Goal: Task Accomplishment & Management: Use online tool/utility

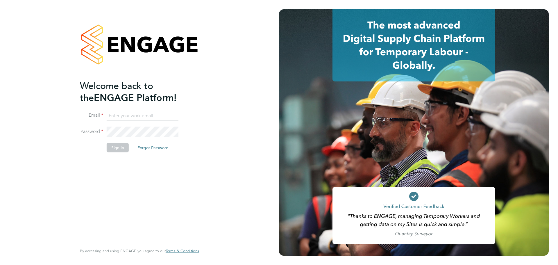
type input "david.green@vistry.co.uk"
click at [146, 179] on div "Welcome back to the ENGAGE Platform! Email david.green@vistry.co.uk Password Si…" at bounding box center [136, 162] width 113 height 164
click at [119, 150] on button "Sign In" at bounding box center [118, 147] width 22 height 9
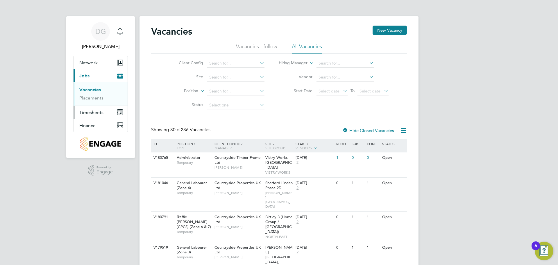
click at [88, 115] on span "Timesheets" at bounding box center [91, 113] width 24 height 6
click at [91, 103] on link "Timesheets" at bounding box center [91, 103] width 24 height 6
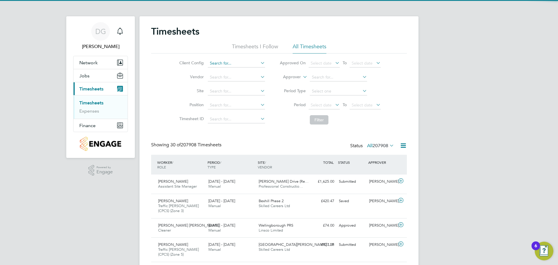
click at [229, 62] on input at bounding box center [236, 63] width 57 height 8
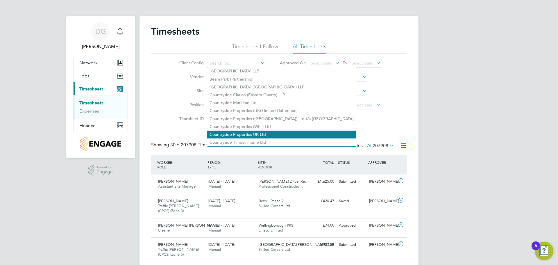
click at [244, 132] on li "Countryside Properties UK Ltd" at bounding box center [281, 134] width 149 height 8
type input "Countryside Properties UK Ltd"
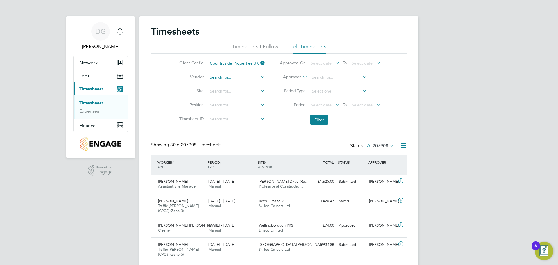
click at [219, 73] on input at bounding box center [236, 77] width 57 height 8
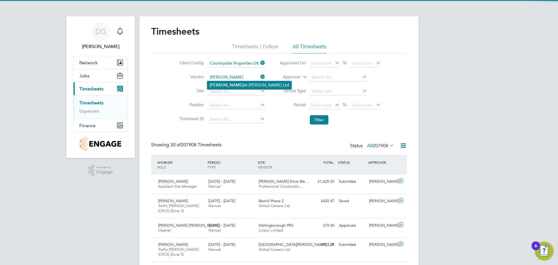
click at [219, 81] on li "[PERSON_NAME] iel [PERSON_NAME] Ltd" at bounding box center [249, 85] width 84 height 8
type input "[PERSON_NAME] Ltd"
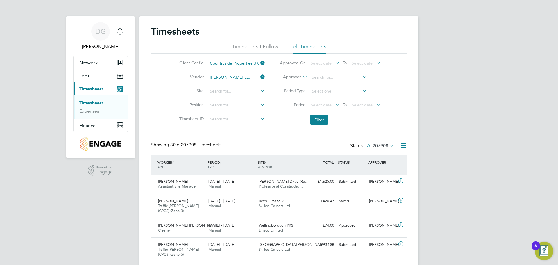
click at [184, 91] on label "Site" at bounding box center [190, 90] width 26 height 5
click at [219, 92] on input at bounding box center [236, 91] width 57 height 8
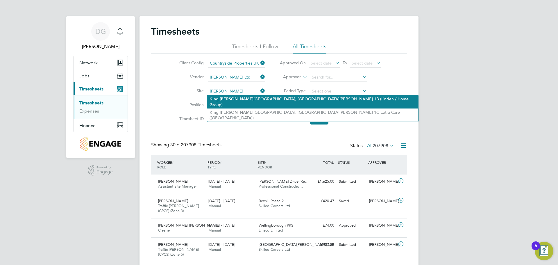
click at [225, 98] on b "[PERSON_NAME]" at bounding box center [237, 98] width 34 height 5
type input "[GEOGRAPHIC_DATA][PERSON_NAME], [GEOGRAPHIC_DATA][PERSON_NAME] 1B (Linden / Hom…"
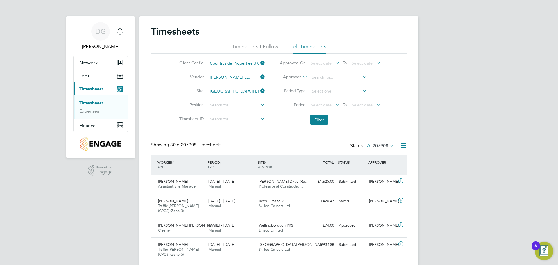
click at [316, 122] on button "Filter" at bounding box center [319, 119] width 19 height 9
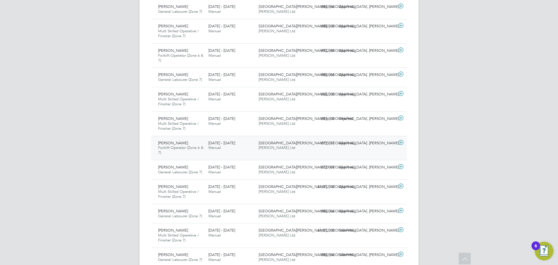
scroll to position [232, 0]
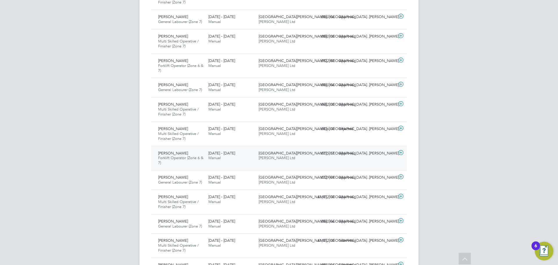
click at [282, 154] on span "[GEOGRAPHIC_DATA][PERSON_NAME], [GEOGRAPHIC_DATA]…" at bounding box center [315, 152] width 112 height 5
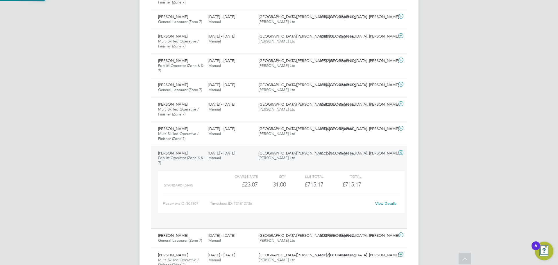
scroll to position [10, 57]
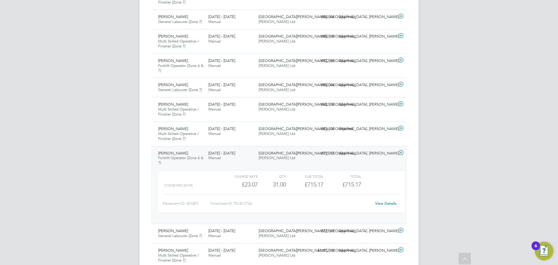
click at [388, 205] on link "View Details" at bounding box center [385, 203] width 21 height 5
click at [351, 106] on div "Approved" at bounding box center [351, 105] width 30 height 10
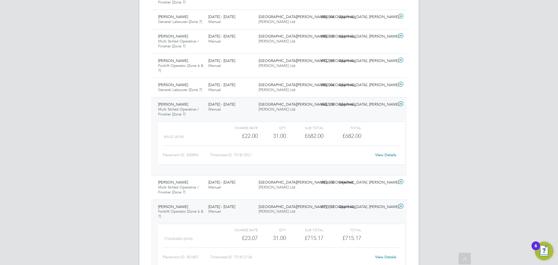
click at [388, 156] on link "View Details" at bounding box center [385, 154] width 21 height 5
click at [399, 103] on icon at bounding box center [400, 103] width 7 height 5
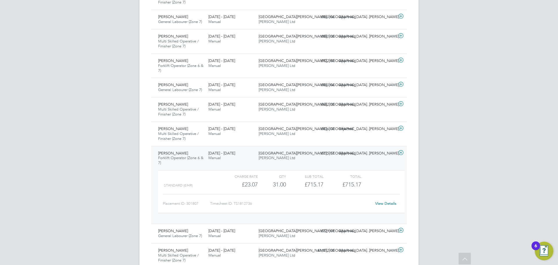
click at [401, 153] on icon at bounding box center [400, 152] width 7 height 5
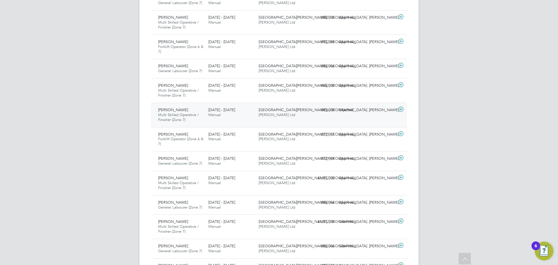
scroll to position [261, 0]
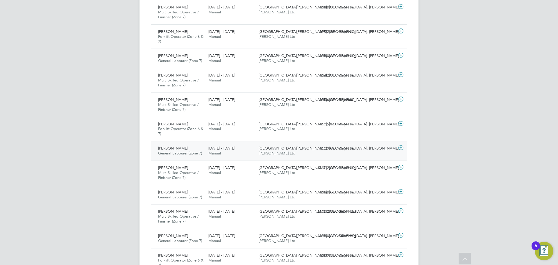
click at [245, 153] on div "[DATE] - [DATE] Manual" at bounding box center [231, 151] width 50 height 15
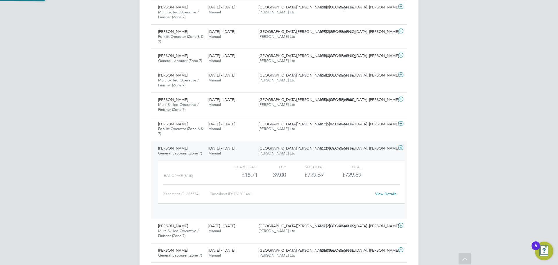
scroll to position [10, 57]
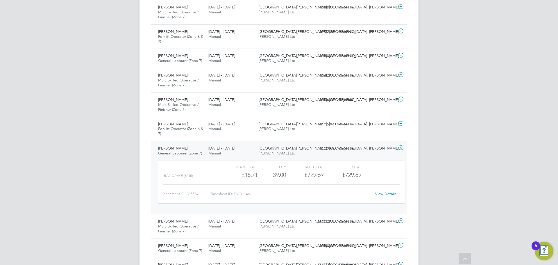
click at [402, 147] on icon at bounding box center [400, 147] width 7 height 5
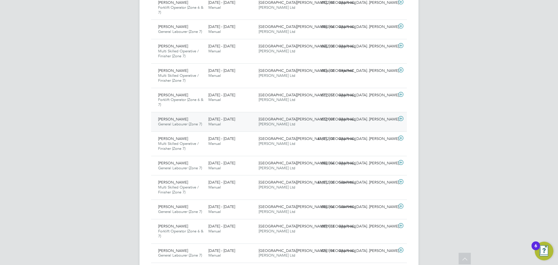
scroll to position [320, 0]
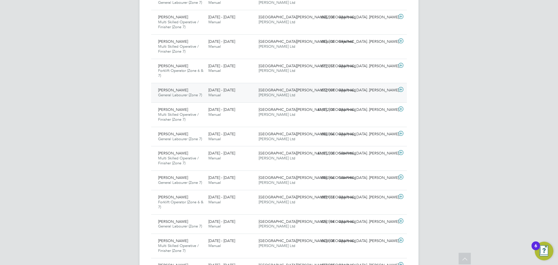
click at [318, 91] on div "£729.69 Approved" at bounding box center [321, 90] width 30 height 10
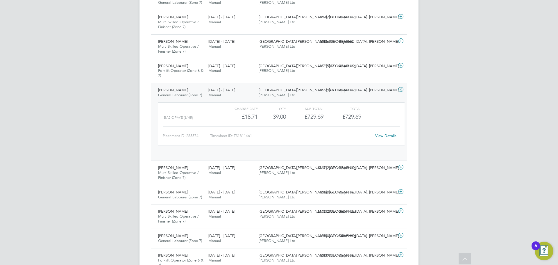
scroll to position [10, 57]
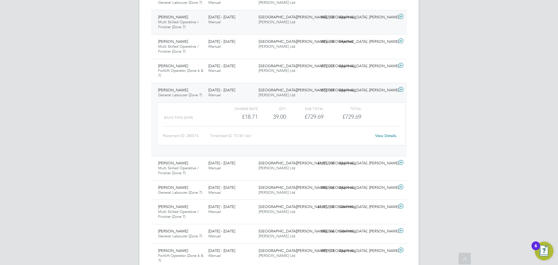
click at [289, 23] on div "[GEOGRAPHIC_DATA][PERSON_NAME], St G… [PERSON_NAME] Ltd" at bounding box center [281, 19] width 50 height 15
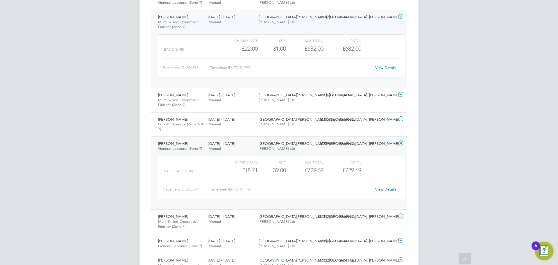
click at [385, 69] on link "View Details" at bounding box center [385, 67] width 21 height 5
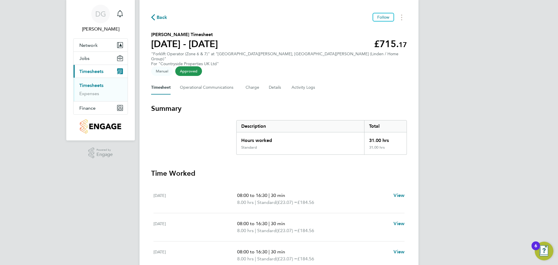
scroll to position [15, 0]
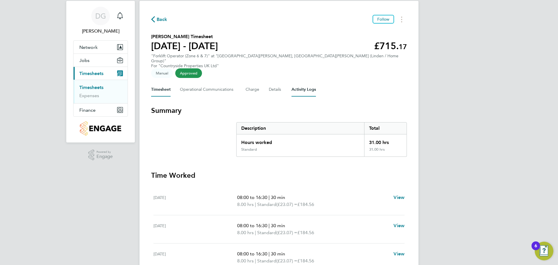
click at [308, 83] on Logs-tab "Activity Logs" at bounding box center [303, 90] width 24 height 14
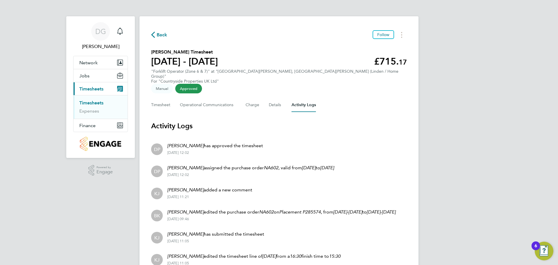
click at [241, 98] on div "Timesheet Operational Communications Charge Details Activity Logs" at bounding box center [279, 105] width 256 height 14
click at [245, 98] on button "Charge" at bounding box center [252, 105] width 14 height 14
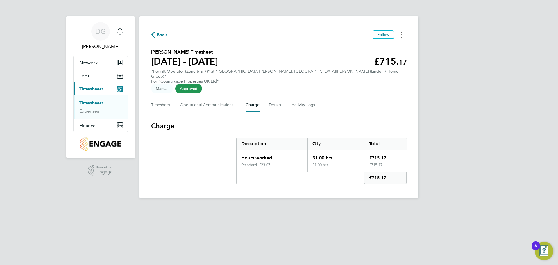
click at [400, 34] on button "Timesheets Menu" at bounding box center [401, 34] width 10 height 9
click at [302, 56] on section "Michael Mccusker's Timesheet 25 - 31 Aug 2025 £715. 17 "Forklift Operator (Zone…" at bounding box center [279, 70] width 256 height 42
click at [298, 98] on Logs-tab "Activity Logs" at bounding box center [303, 105] width 24 height 14
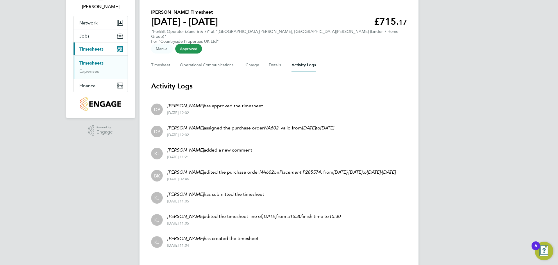
scroll to position [45, 0]
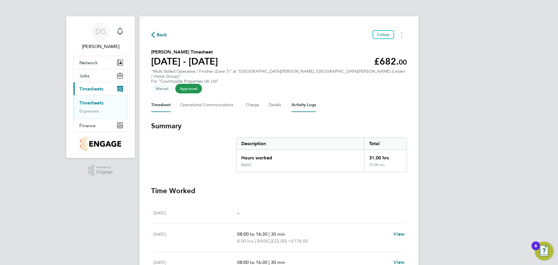
click at [312, 98] on Logs-tab "Activity Logs" at bounding box center [303, 105] width 24 height 14
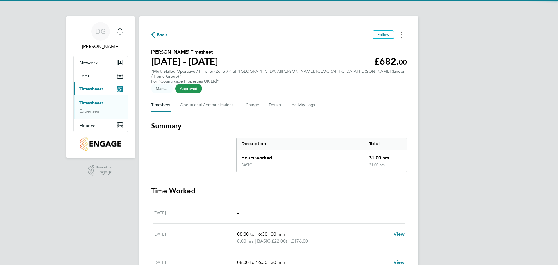
click at [402, 34] on button "Timesheets Menu" at bounding box center [401, 34] width 10 height 9
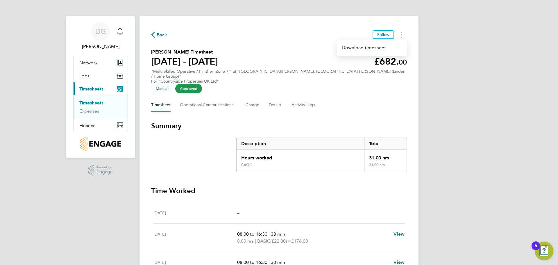
drag, startPoint x: 233, startPoint y: 109, endPoint x: 241, endPoint y: 107, distance: 8.0
click at [233, 121] on h3 "Summary" at bounding box center [279, 125] width 256 height 9
click at [291, 98] on Logs-tab "Activity Logs" at bounding box center [303, 105] width 24 height 14
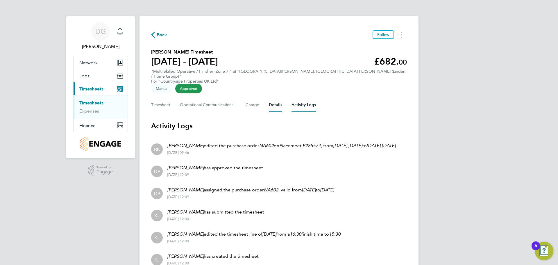
click at [280, 98] on button "Details" at bounding box center [275, 105] width 13 height 14
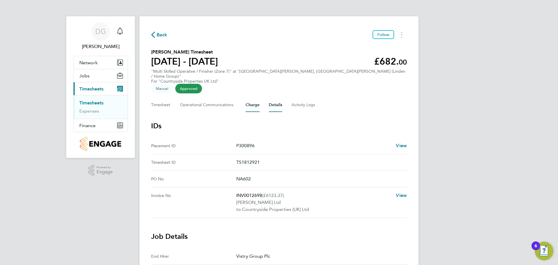
click at [245, 98] on button "Charge" at bounding box center [252, 105] width 14 height 14
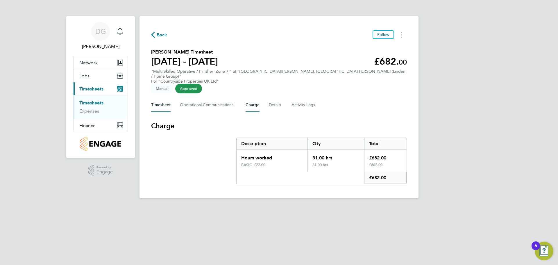
click at [167, 98] on button "Timesheet" at bounding box center [160, 105] width 19 height 14
